Goal: Information Seeking & Learning: Learn about a topic

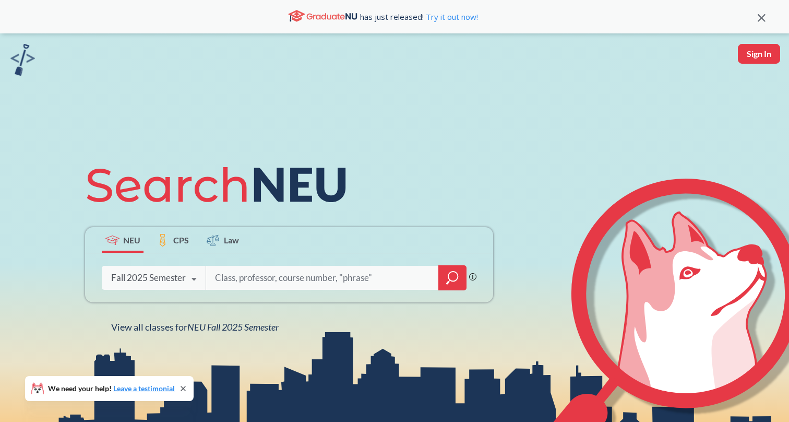
click at [258, 279] on input "search" at bounding box center [322, 278] width 217 height 22
type input "advanced writing"
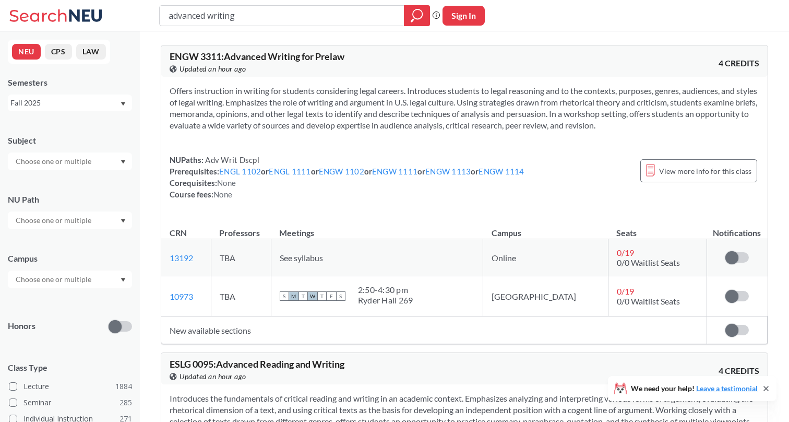
click at [72, 160] on input "text" at bounding box center [54, 161] width 88 height 13
click at [67, 208] on p "Finance & Insurance" at bounding box center [73, 212] width 118 height 10
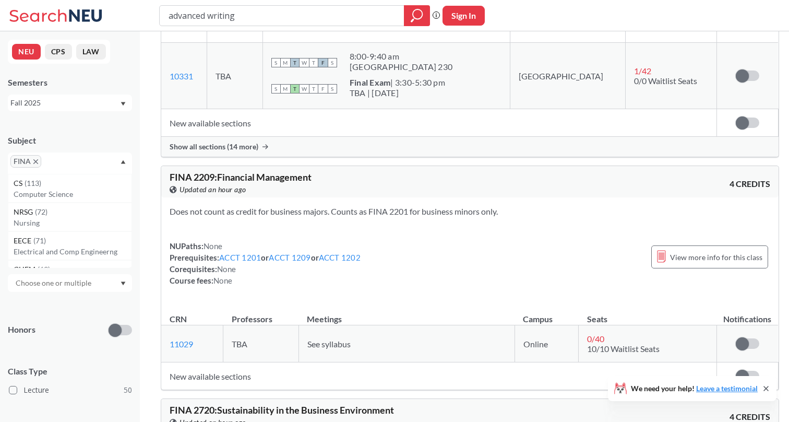
scroll to position [970, 0]
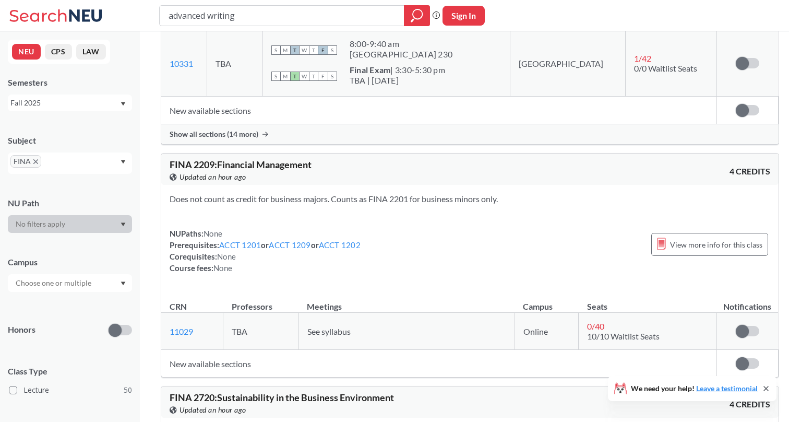
click at [268, 20] on input "advanced writing" at bounding box center [282, 16] width 229 height 18
type input "advanced writing for business"
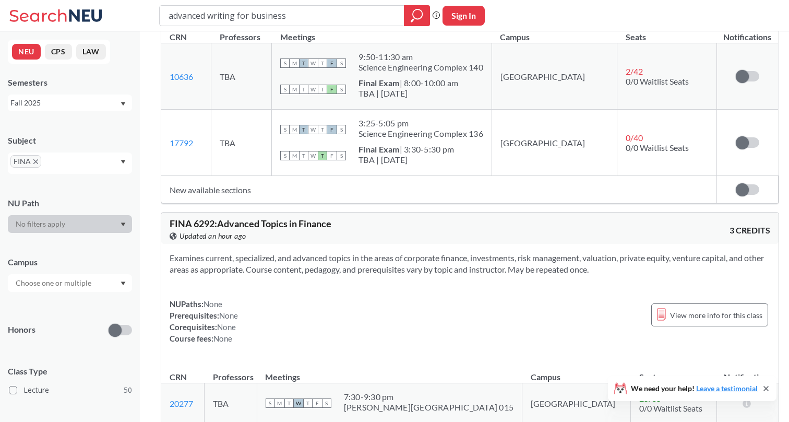
scroll to position [420, 0]
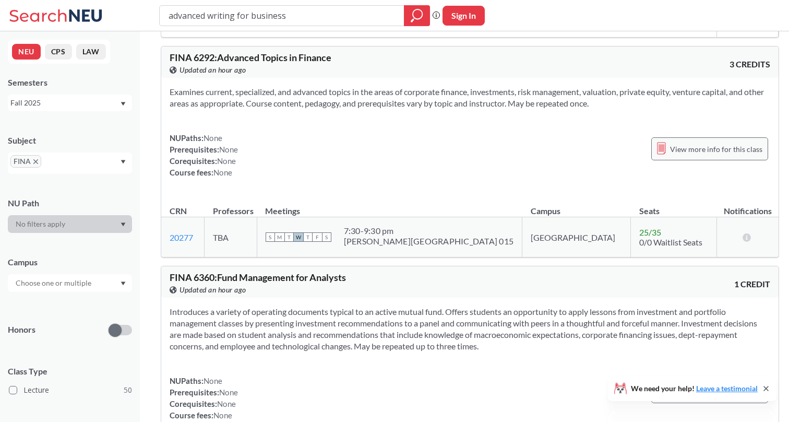
click at [690, 156] on span "View more info for this class" at bounding box center [716, 148] width 92 height 13
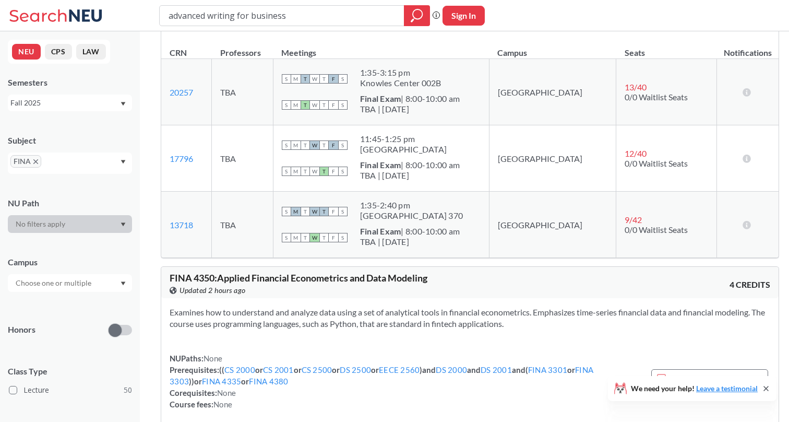
scroll to position [4454, 0]
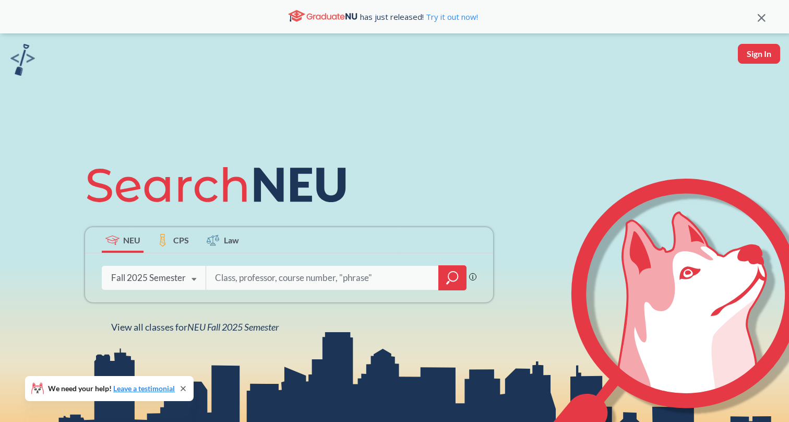
click at [189, 275] on icon at bounding box center [194, 279] width 20 height 29
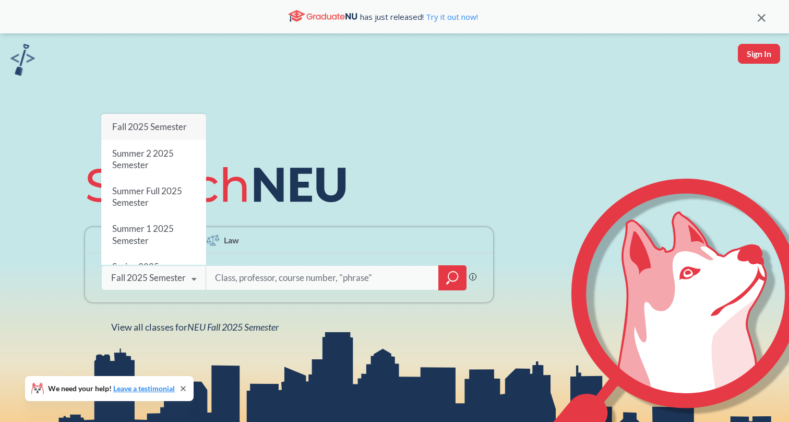
click at [163, 283] on div "Fall 2025 Semester" at bounding box center [148, 277] width 75 height 11
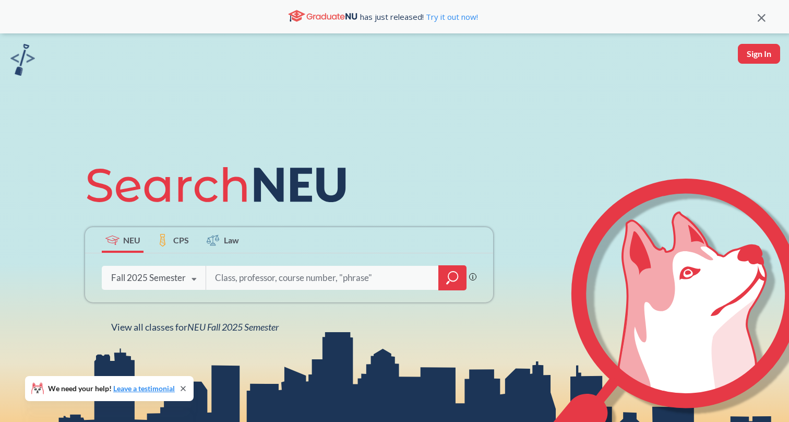
click at [163, 283] on div "Fall 2025 Semester" at bounding box center [148, 277] width 75 height 11
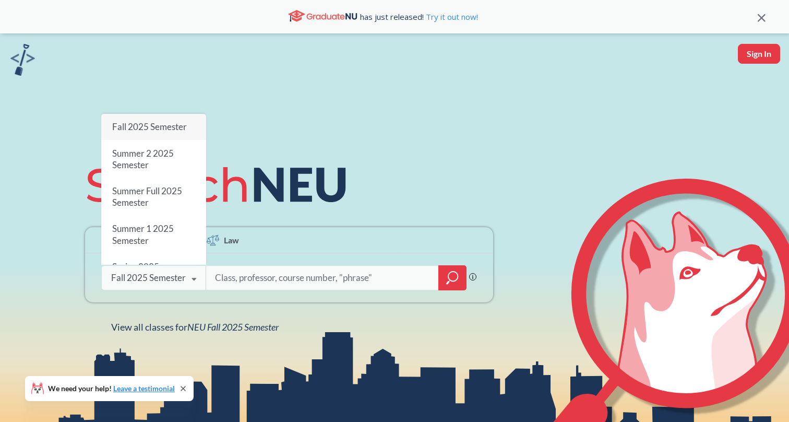
click at [170, 281] on div "Fall 2025 Semester" at bounding box center [148, 277] width 75 height 11
